Goal: Book appointment/travel/reservation

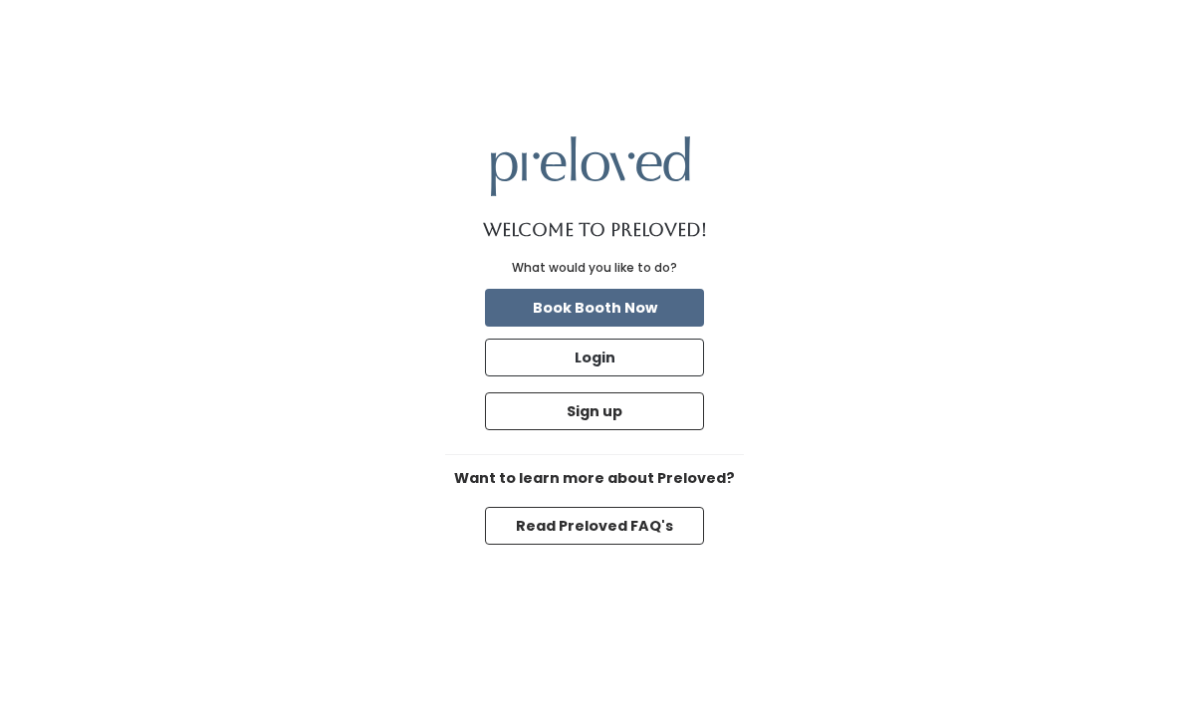
click at [672, 327] on button "Book Booth Now" at bounding box center [594, 308] width 219 height 38
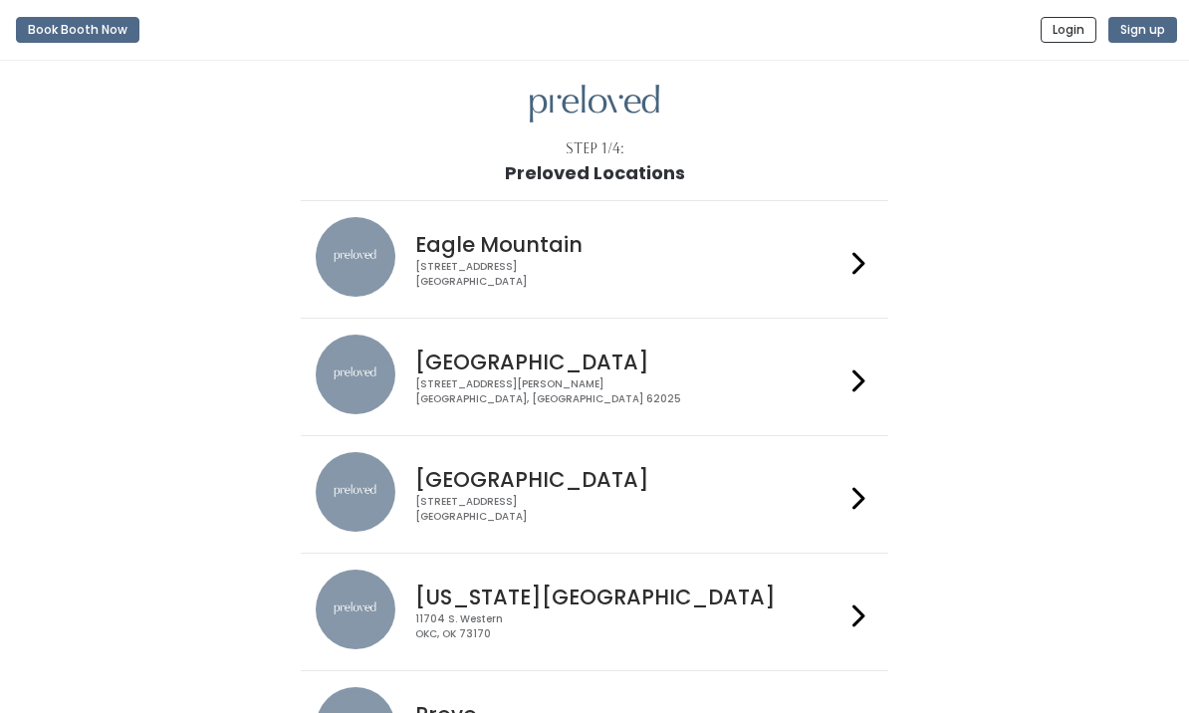
click at [855, 507] on icon at bounding box center [858, 498] width 13 height 29
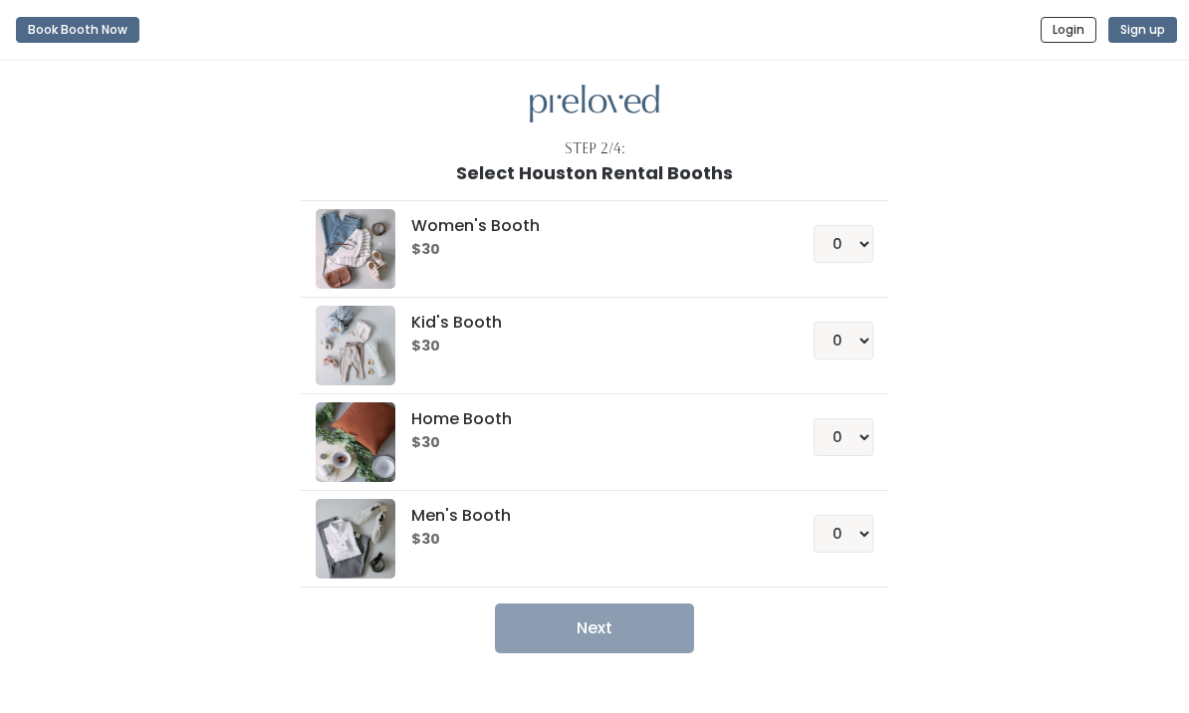
click at [497, 250] on h6 "$30" at bounding box center [588, 250] width 354 height 16
click at [867, 245] on select "0 1 2 3 4" at bounding box center [844, 244] width 60 height 38
select select "1"
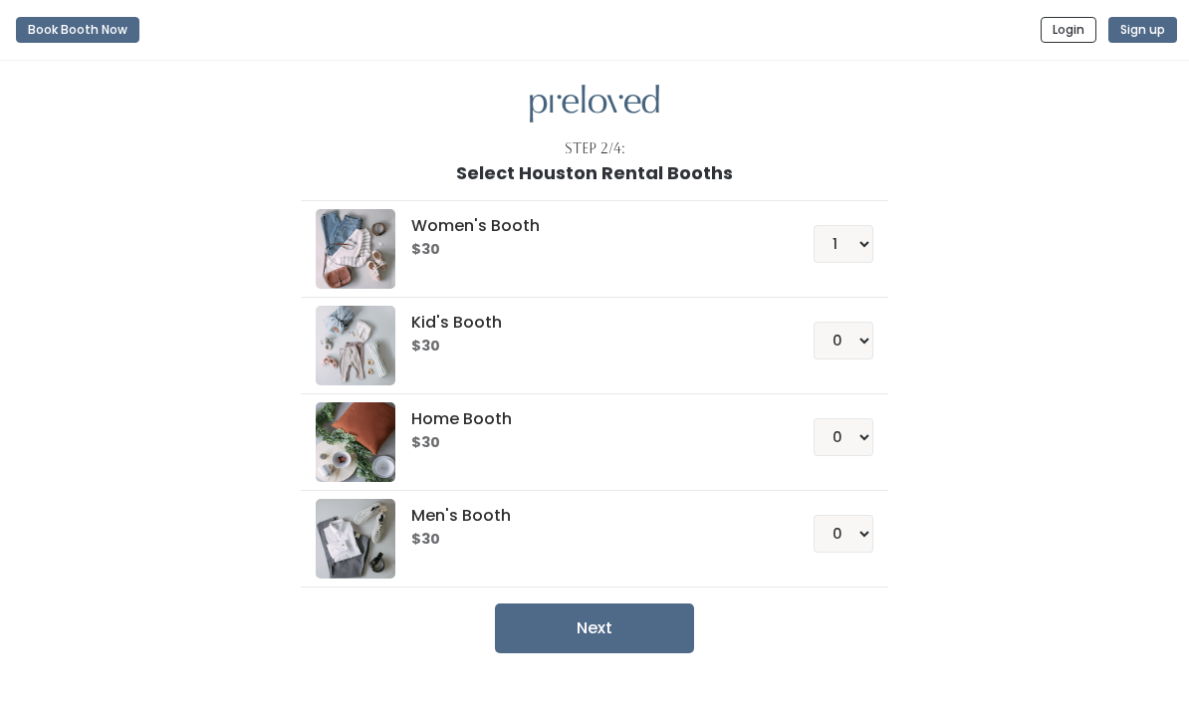
click at [612, 622] on button "Next" at bounding box center [594, 628] width 199 height 50
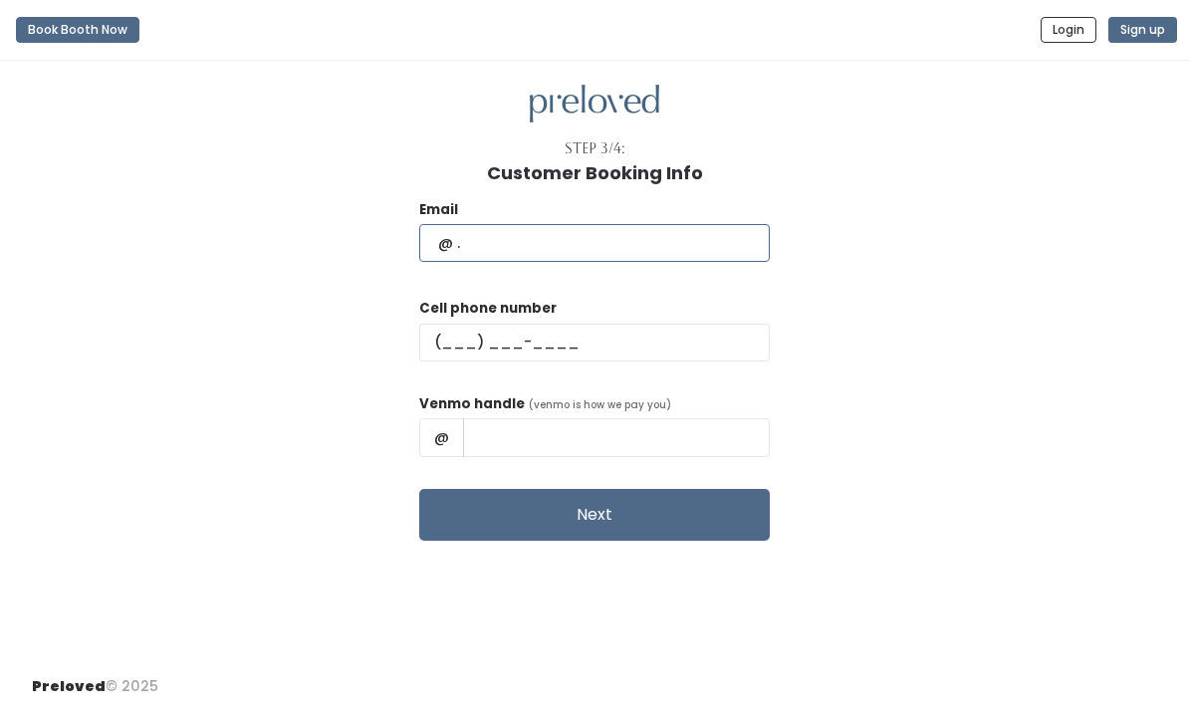
click at [551, 261] on input "text" at bounding box center [594, 243] width 351 height 38
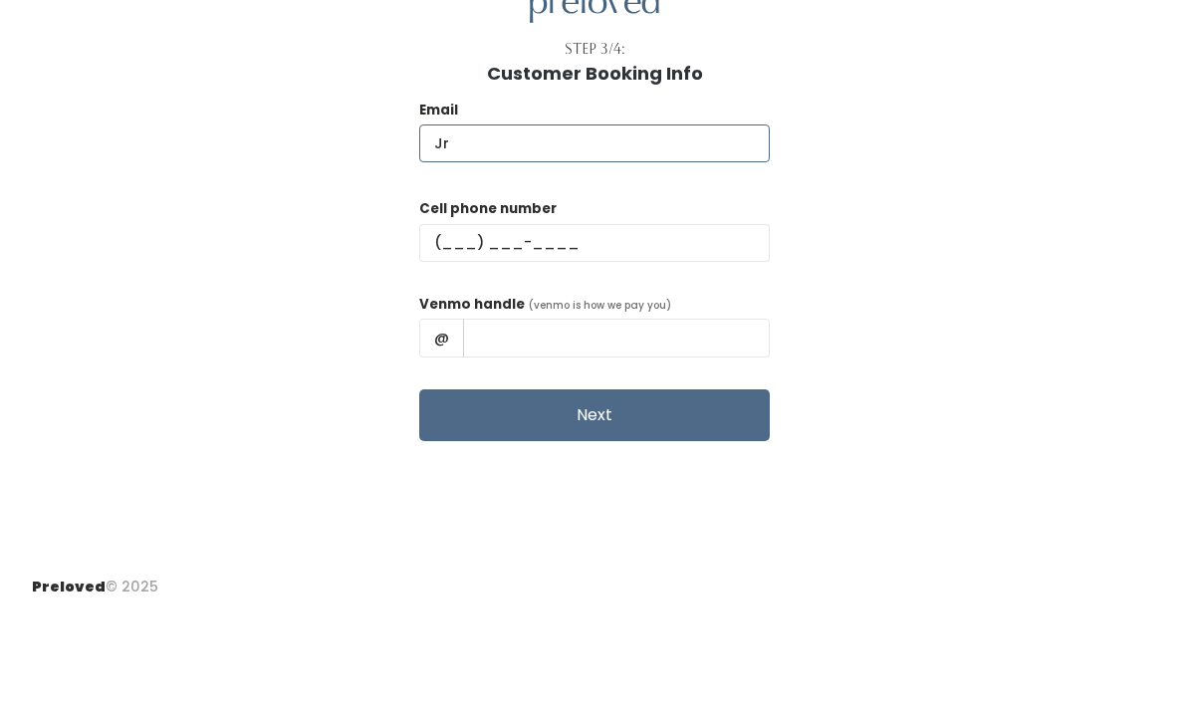
type input "J"
type input "j"
type input "JRL"
type input "jrl3743@gmail.com"
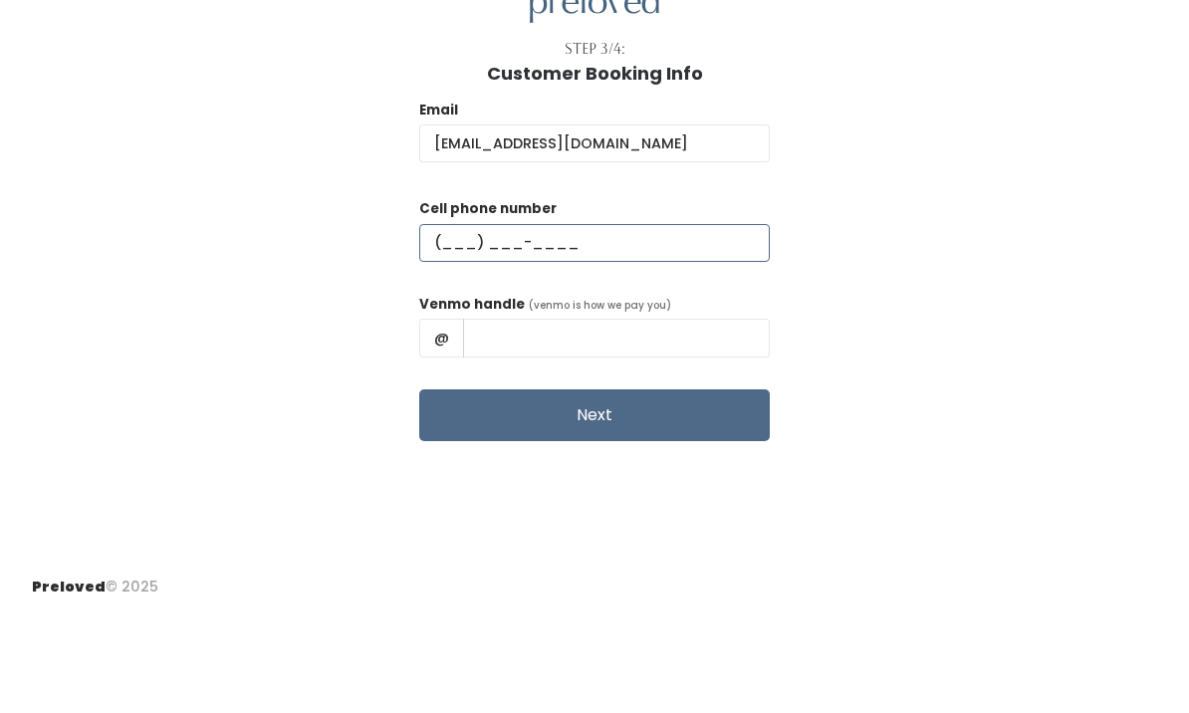
type input "(713) 898-2242"
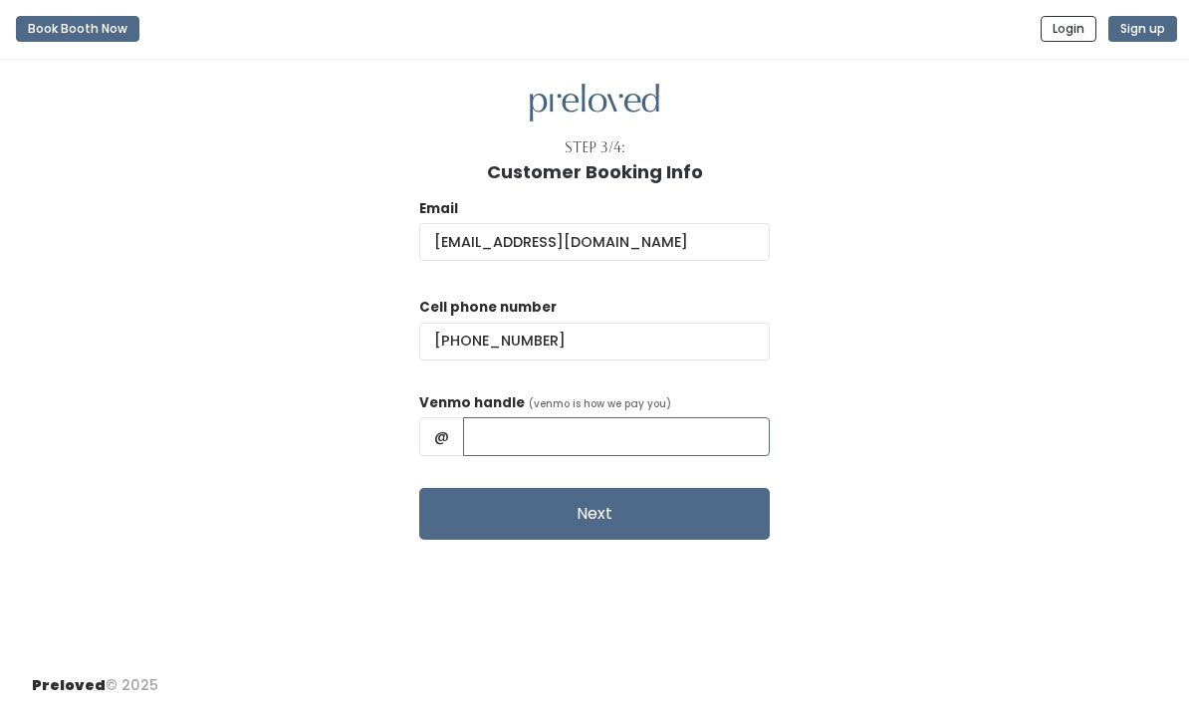
click at [534, 418] on input "text" at bounding box center [616, 437] width 307 height 38
